Goal: Find specific fact: Find specific fact

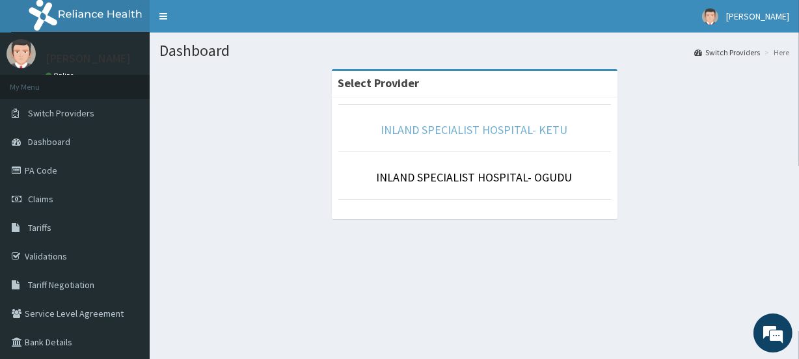
click at [423, 131] on link "INLAND SPECIALIST HOSPITAL- KETU" at bounding box center [474, 129] width 187 height 15
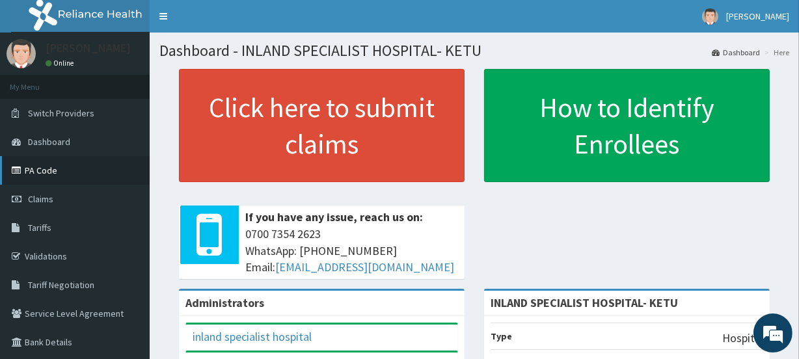
click at [60, 172] on link "PA Code" at bounding box center [75, 170] width 150 height 29
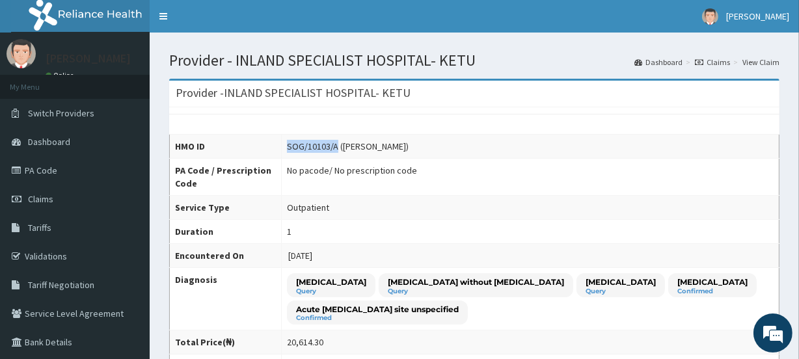
drag, startPoint x: 329, startPoint y: 142, endPoint x: 281, endPoint y: 143, distance: 48.8
click at [287, 143] on div "SOG/10103/A (JANET AJIBOLA)" at bounding box center [348, 146] width 122 height 13
copy div "SOG/10103/A"
drag, startPoint x: 394, startPoint y: 146, endPoint x: 335, endPoint y: 141, distance: 59.5
click at [335, 141] on div "SOG/10103/A (JANET AJIBOLA)" at bounding box center [348, 146] width 122 height 13
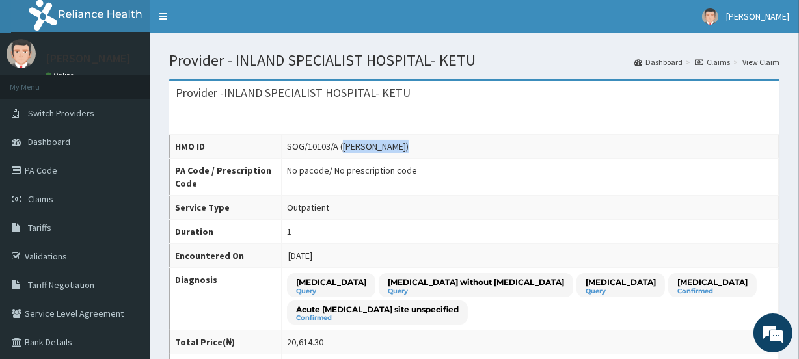
copy div "JANET AJIBOLA"
drag, startPoint x: 329, startPoint y: 143, endPoint x: 281, endPoint y: 141, distance: 48.2
click at [287, 141] on div "SOG/10103/A (JANET AJIBOLA)" at bounding box center [348, 146] width 122 height 13
copy div "SOG/10103/A"
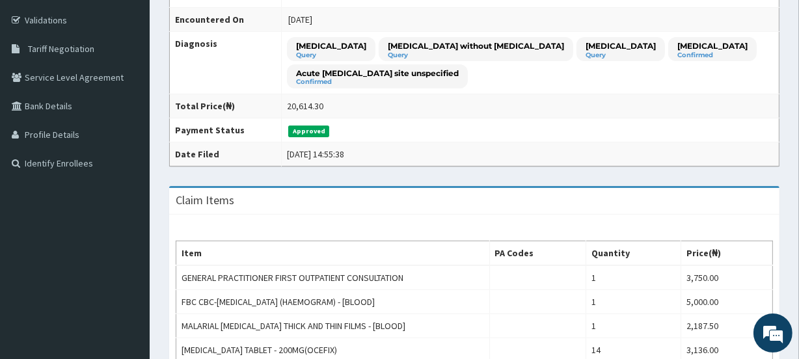
click at [453, 143] on td "Thu Oct 09 2025 14:55:38" at bounding box center [531, 155] width 498 height 24
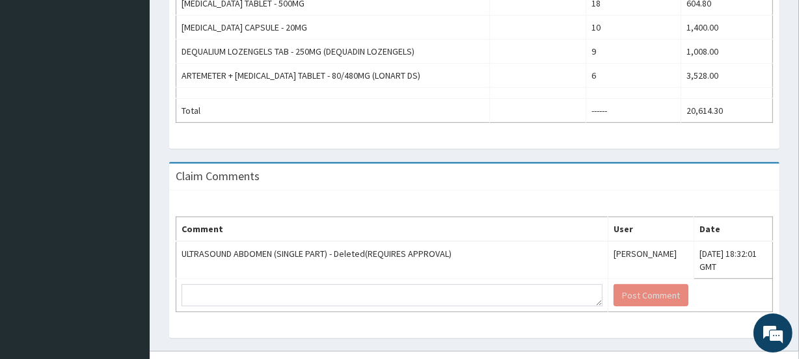
scroll to position [630, 0]
